Goal: Browse casually

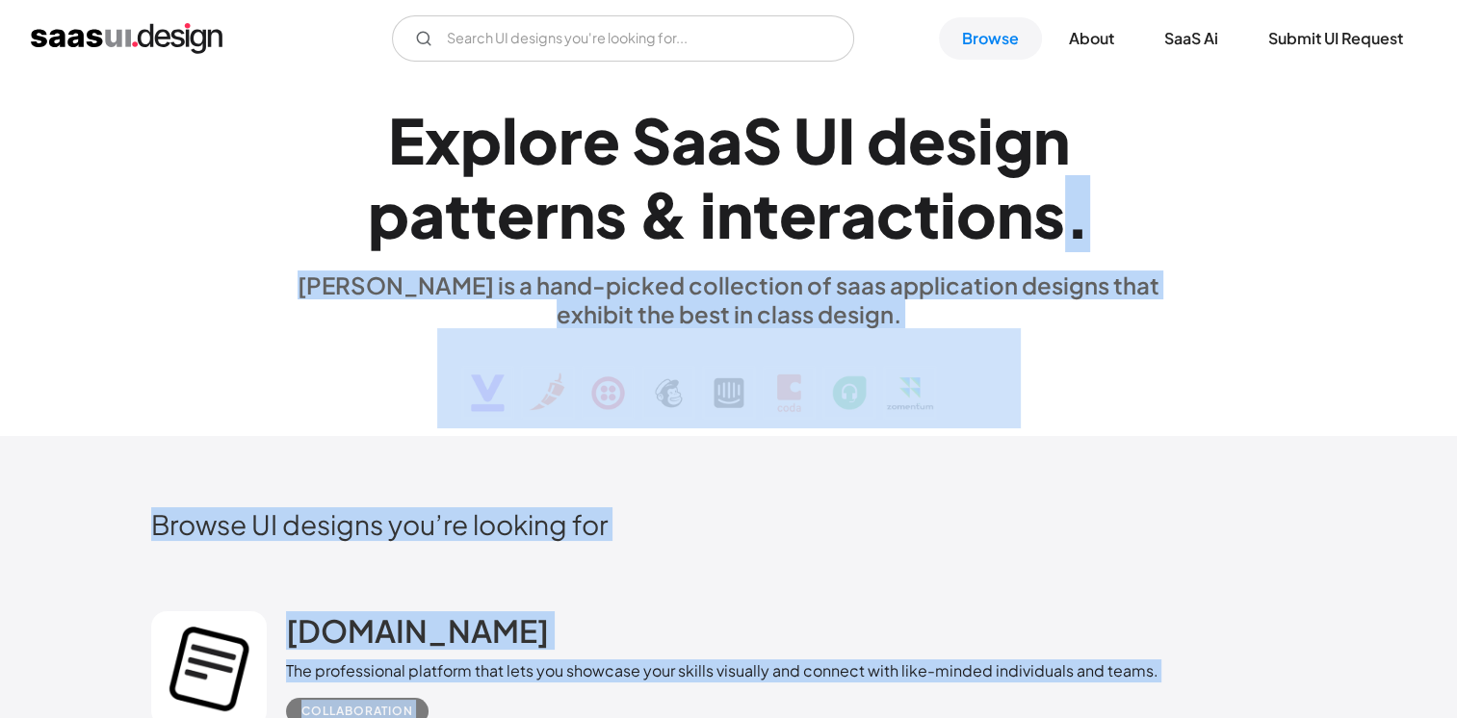
drag, startPoint x: 1448, startPoint y: 95, endPoint x: 1056, endPoint y: 218, distance: 410.5
click at [1056, 218] on div "s" at bounding box center [1049, 214] width 32 height 74
click at [1055, 221] on div "s" at bounding box center [1049, 214] width 32 height 74
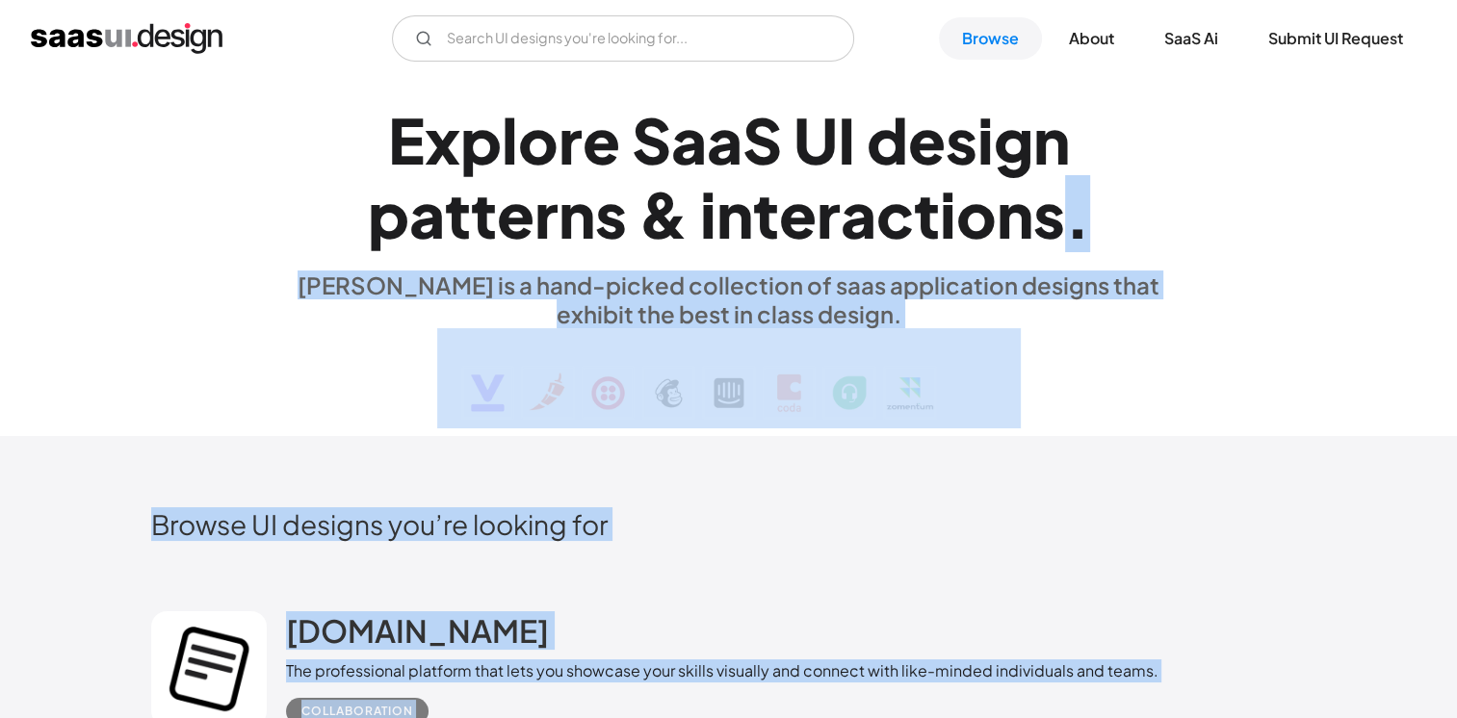
click at [1065, 221] on div "." at bounding box center [1077, 214] width 25 height 74
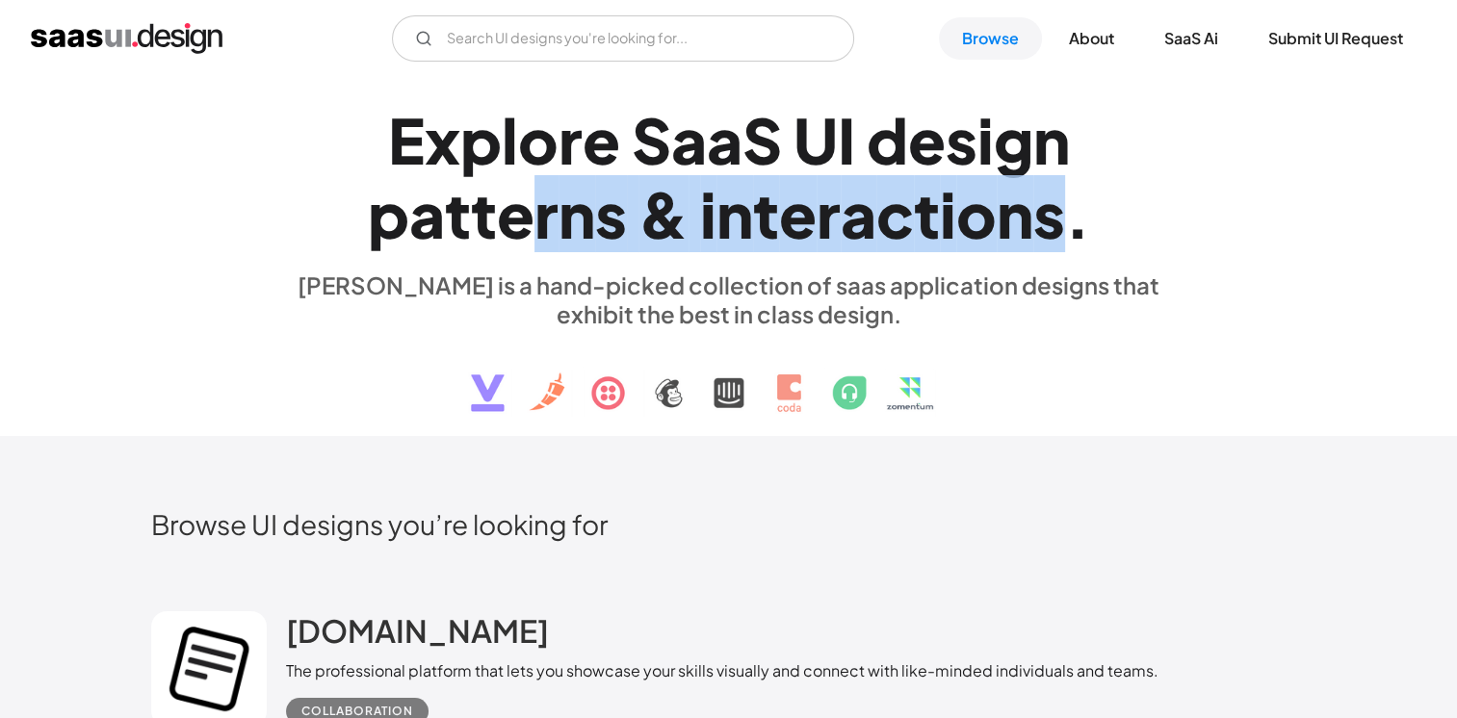
drag, startPoint x: 1067, startPoint y: 230, endPoint x: 520, endPoint y: 210, distance: 547.2
click at [520, 210] on h1 "E x p l o r e S a a S U I d e s i g n p a t t e r n s & i n t e r a c t i o n s…" at bounding box center [729, 177] width 886 height 148
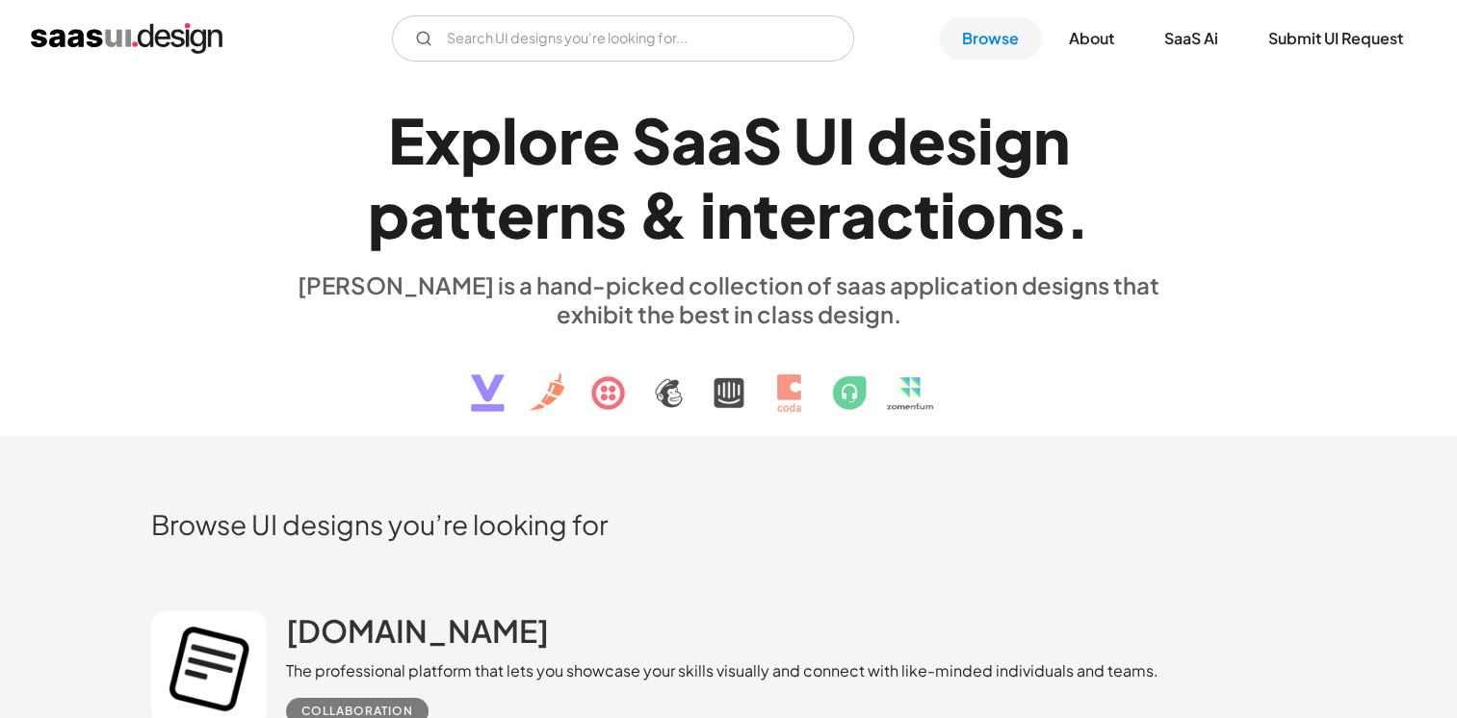
drag, startPoint x: 520, startPoint y: 210, endPoint x: 510, endPoint y: 213, distance: 10.1
click at [510, 213] on div "e" at bounding box center [516, 214] width 38 height 74
